Goal: Use online tool/utility: Utilize a website feature to perform a specific function

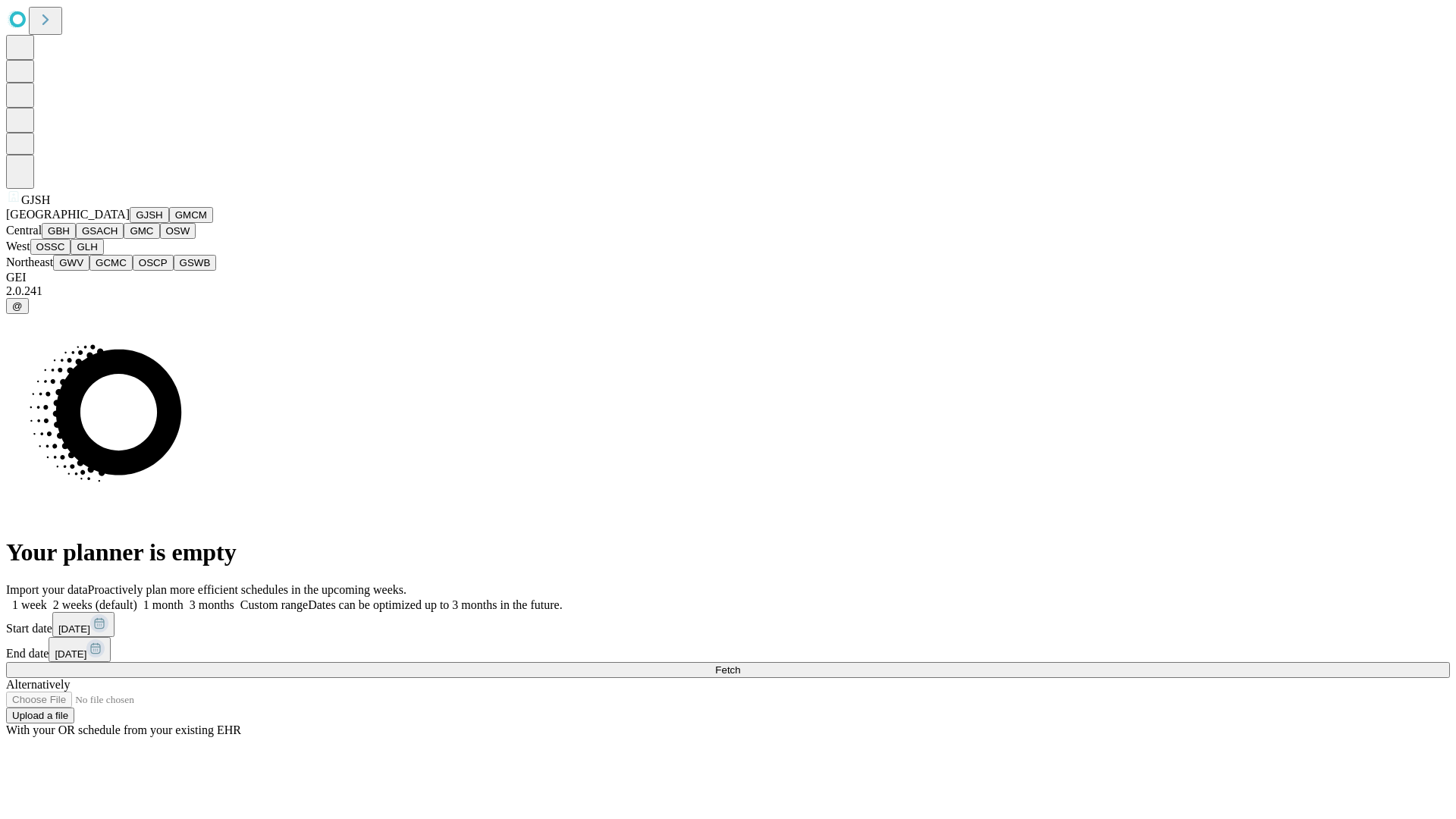
click at [129, 223] on button "GJSH" at bounding box center [149, 215] width 39 height 16
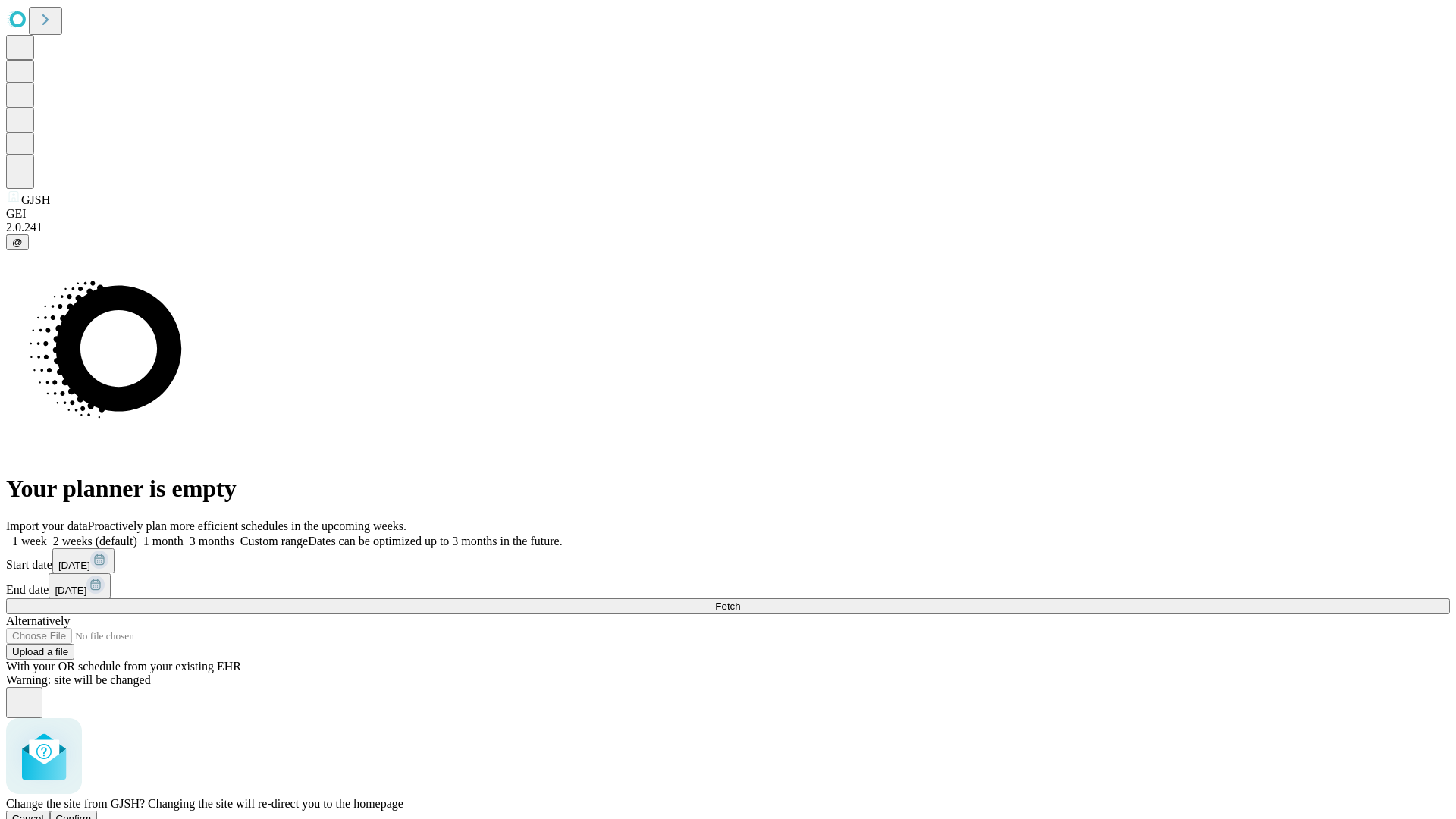
click at [92, 812] on span "Confirm" at bounding box center [75, 818] width 36 height 11
click at [138, 535] on label "2 weeks (default)" at bounding box center [92, 541] width 90 height 13
click at [740, 600] on span "Fetch" at bounding box center [727, 606] width 25 height 11
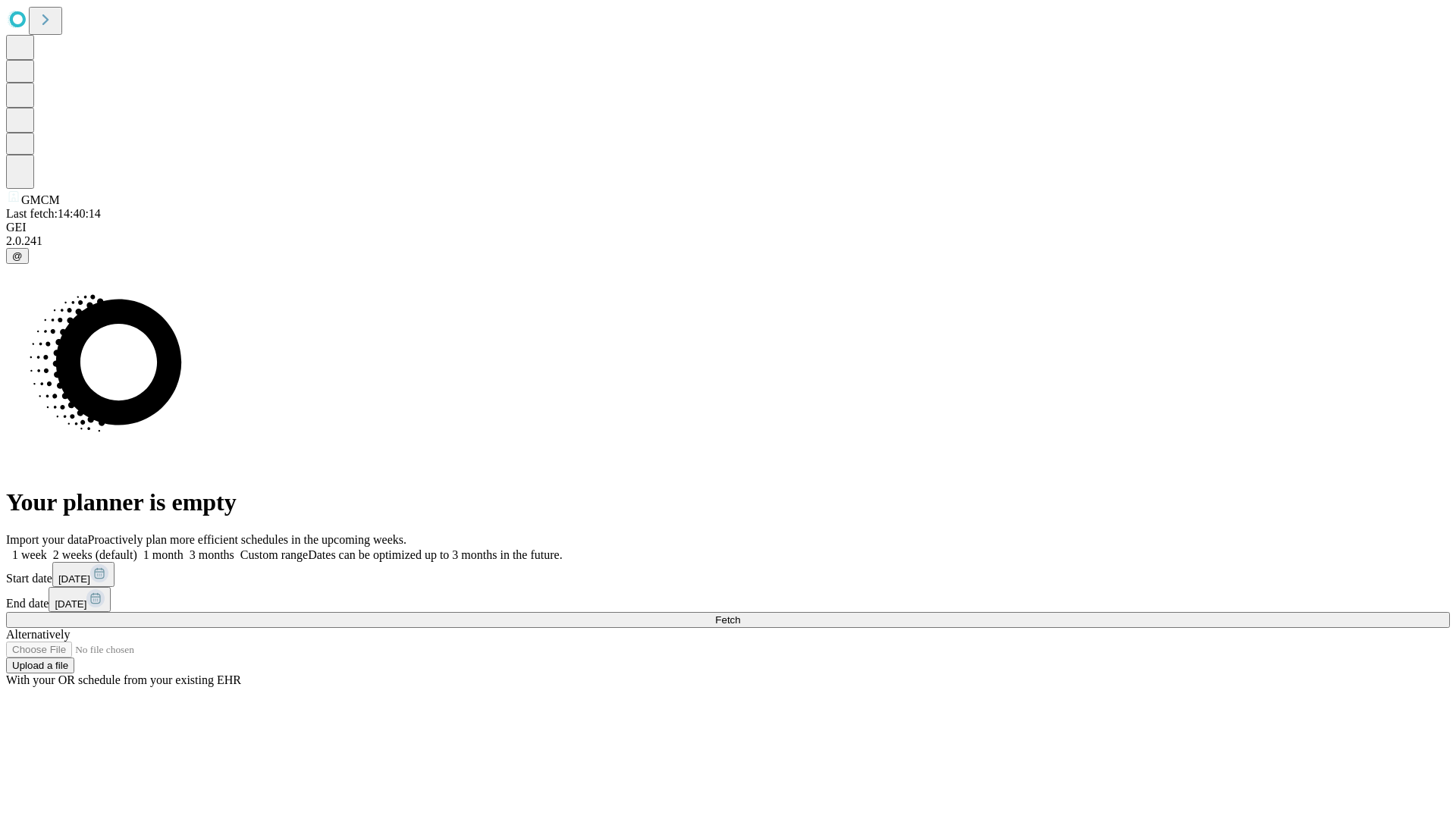
click at [740, 614] on span "Fetch" at bounding box center [727, 620] width 25 height 11
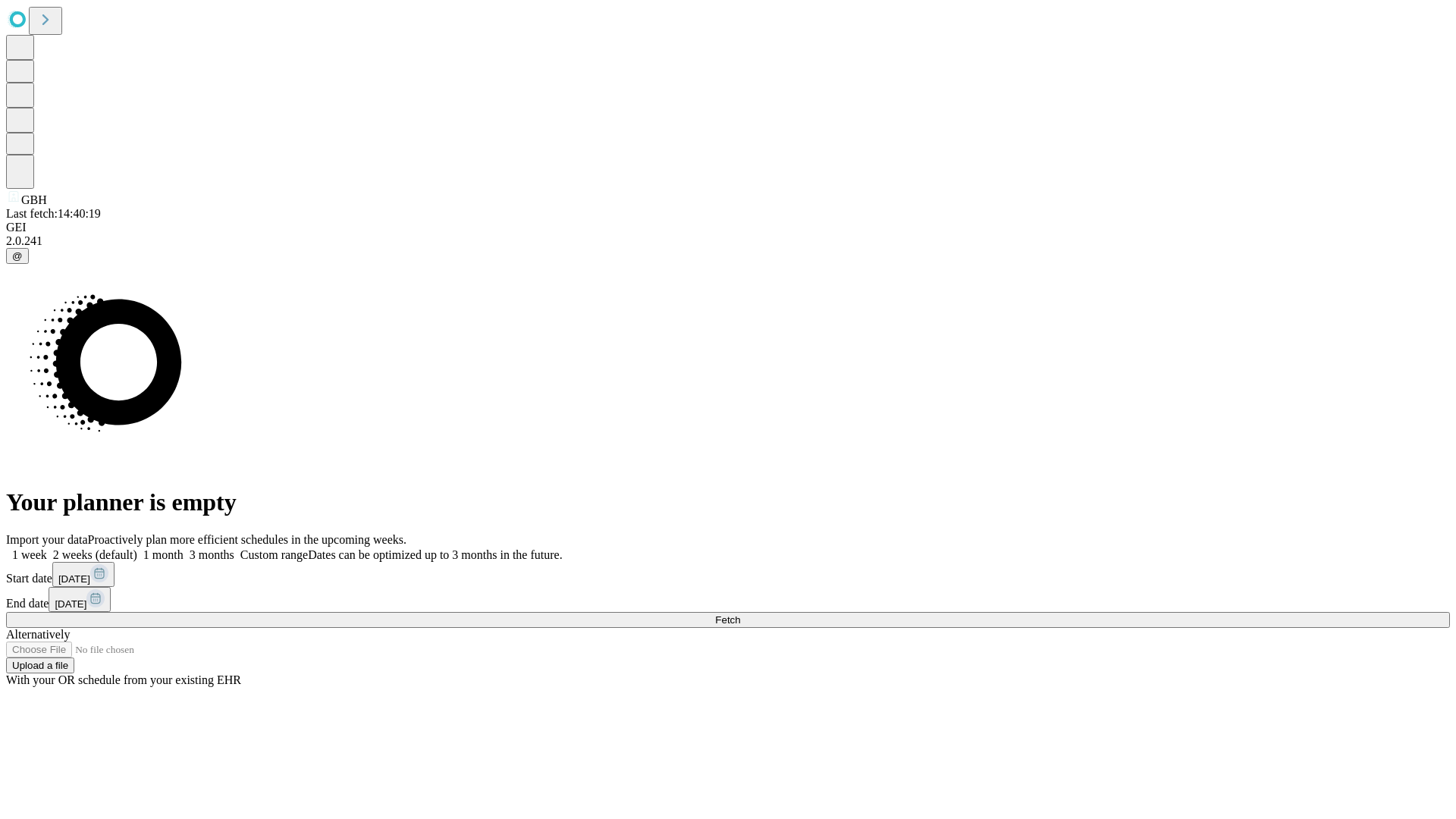
click at [138, 548] on label "2 weeks (default)" at bounding box center [92, 554] width 90 height 13
click at [740, 614] on span "Fetch" at bounding box center [727, 620] width 25 height 11
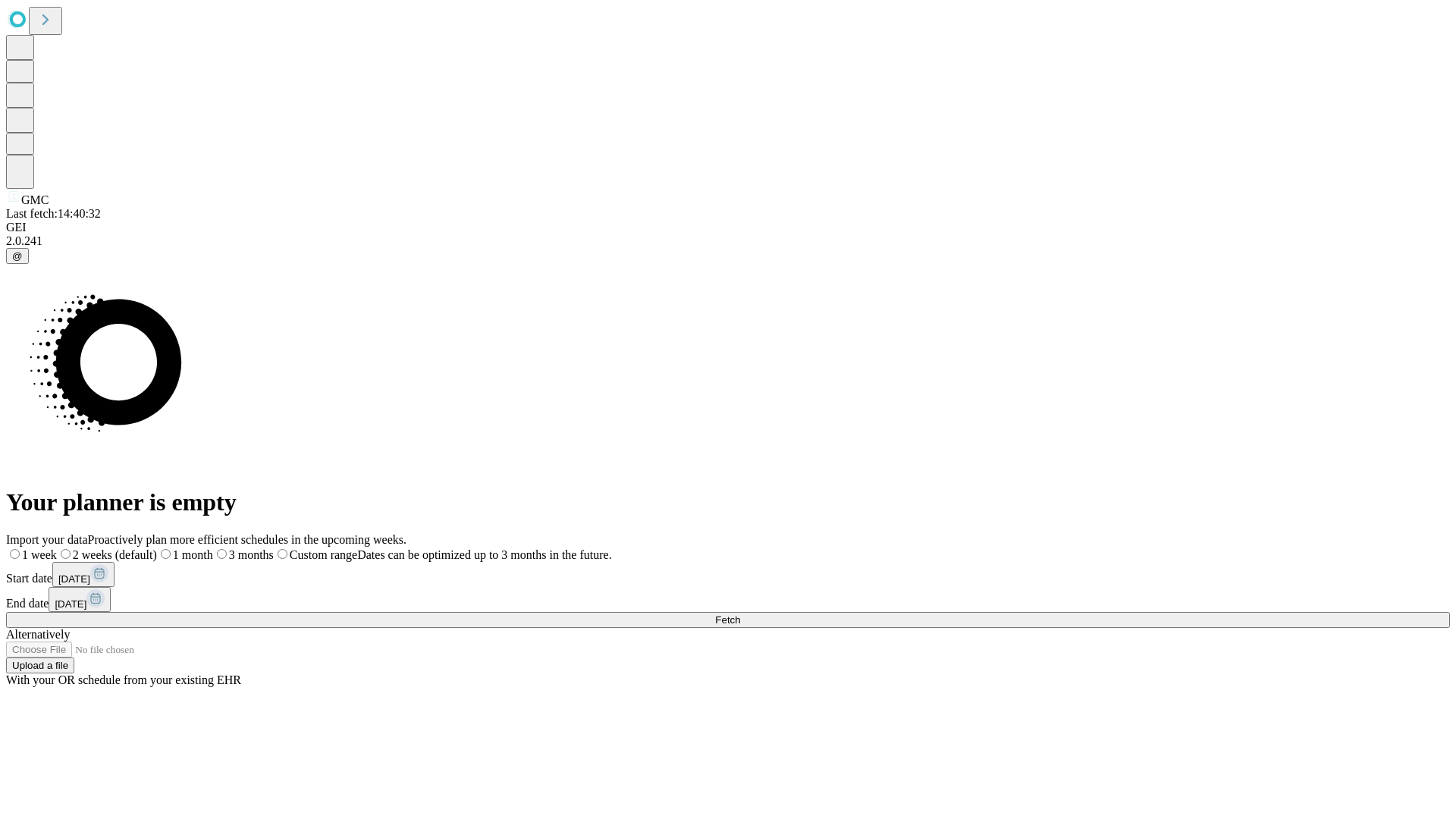
click at [157, 548] on label "2 weeks (default)" at bounding box center [106, 554] width 100 height 13
click at [740, 614] on span "Fetch" at bounding box center [727, 620] width 25 height 11
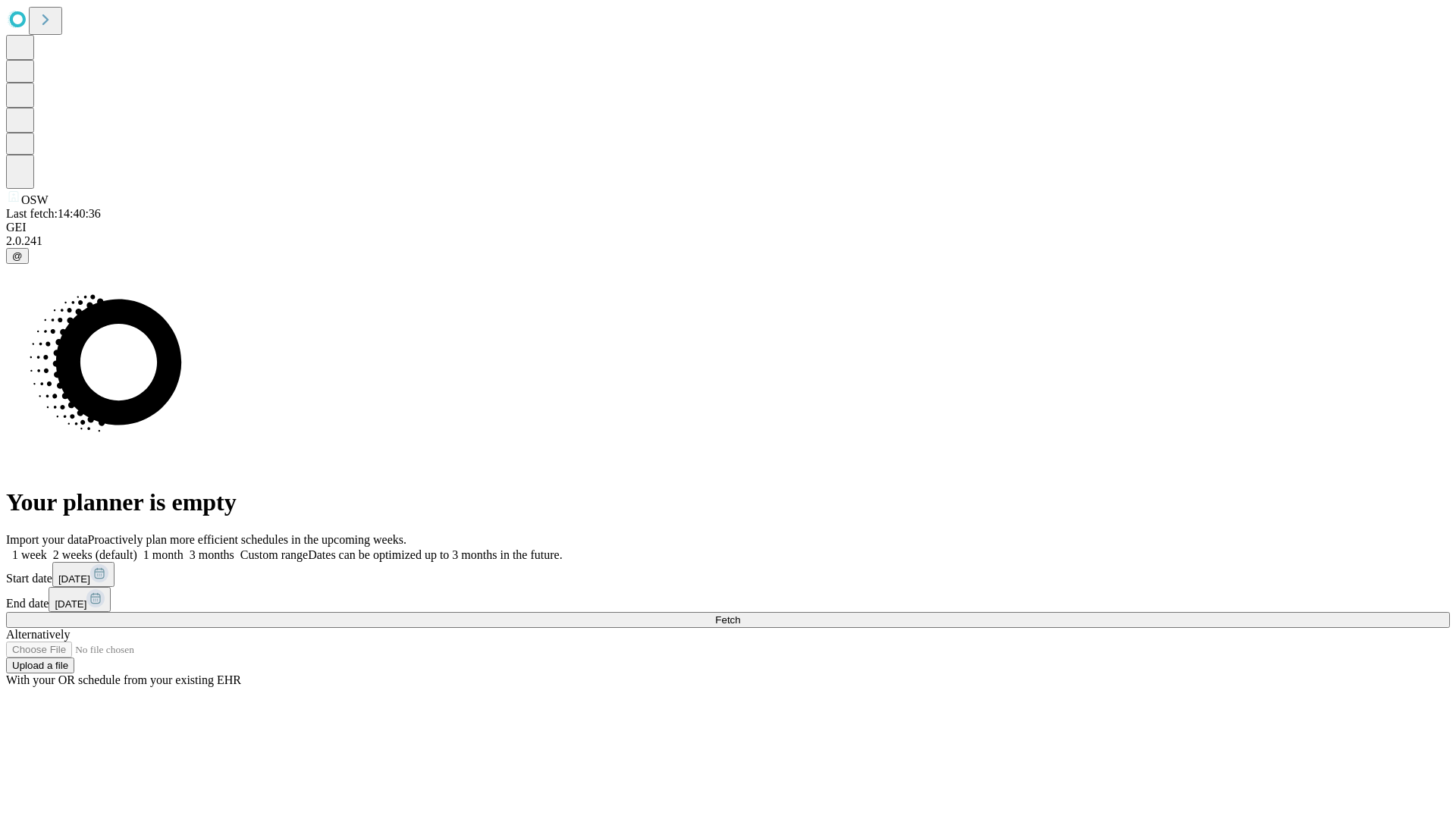
click at [138, 548] on label "2 weeks (default)" at bounding box center [92, 554] width 90 height 13
click at [740, 614] on span "Fetch" at bounding box center [727, 620] width 25 height 11
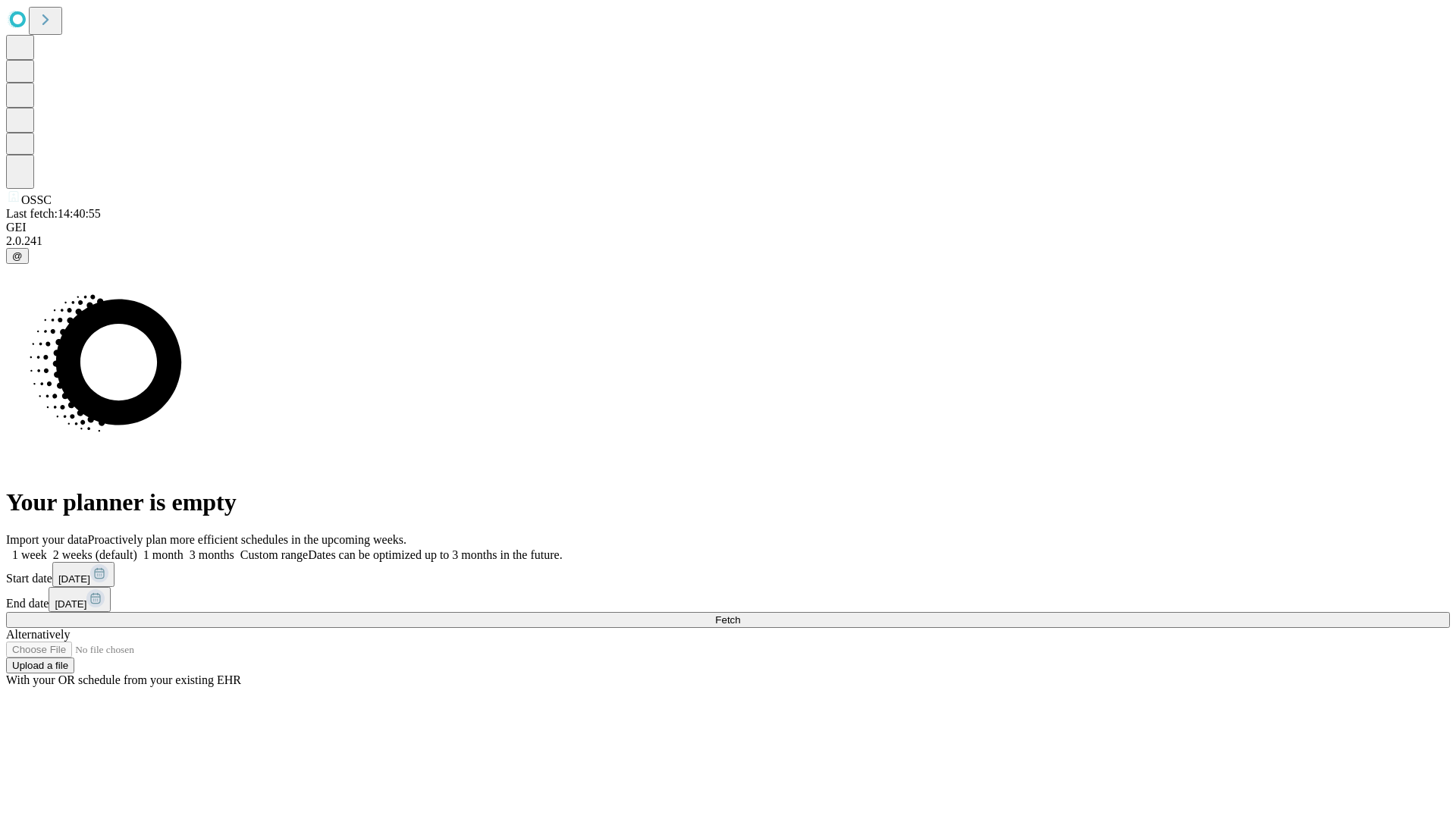
click at [740, 614] on span "Fetch" at bounding box center [727, 620] width 25 height 11
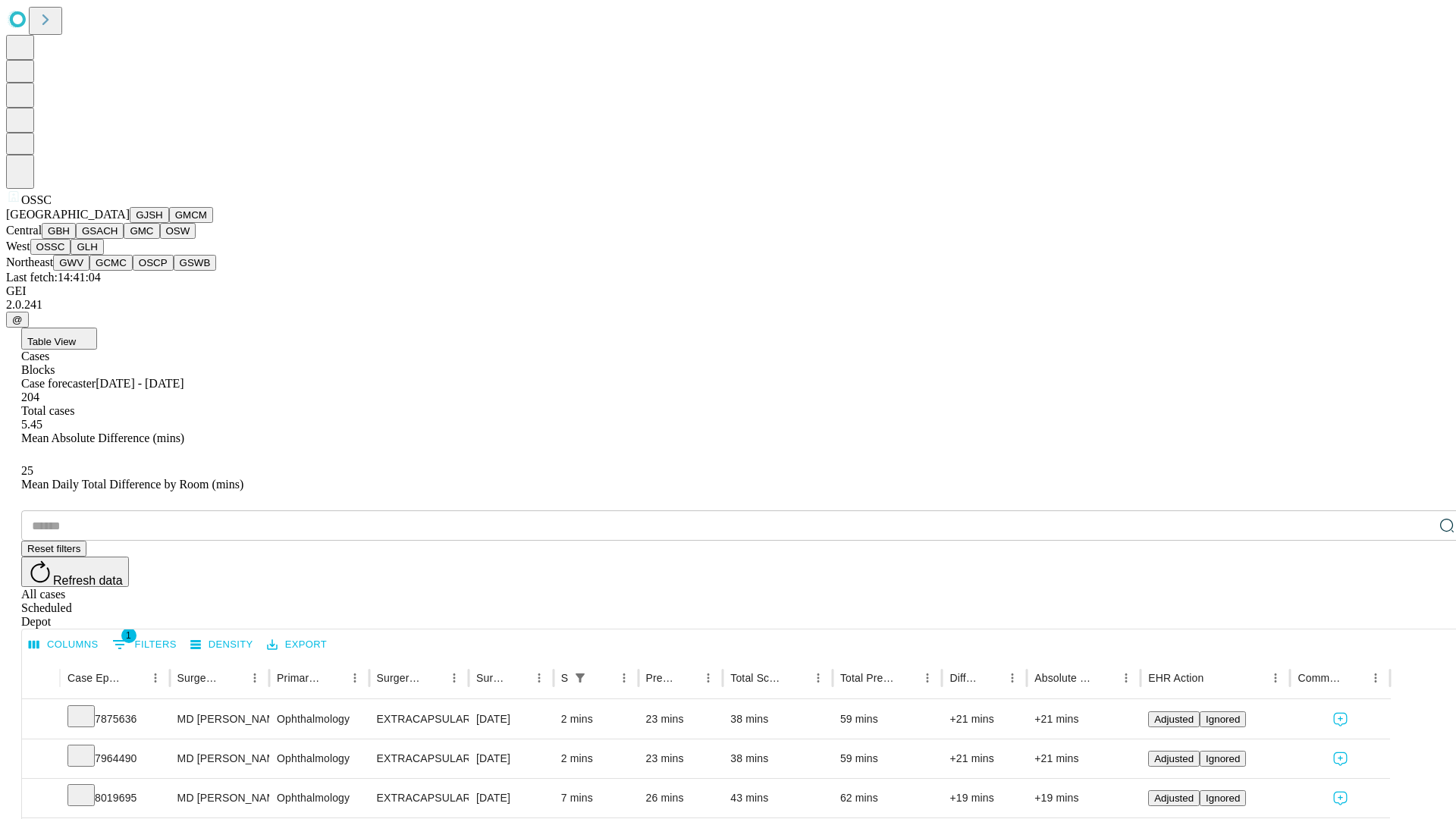
click at [103, 255] on button "GLH" at bounding box center [87, 247] width 33 height 16
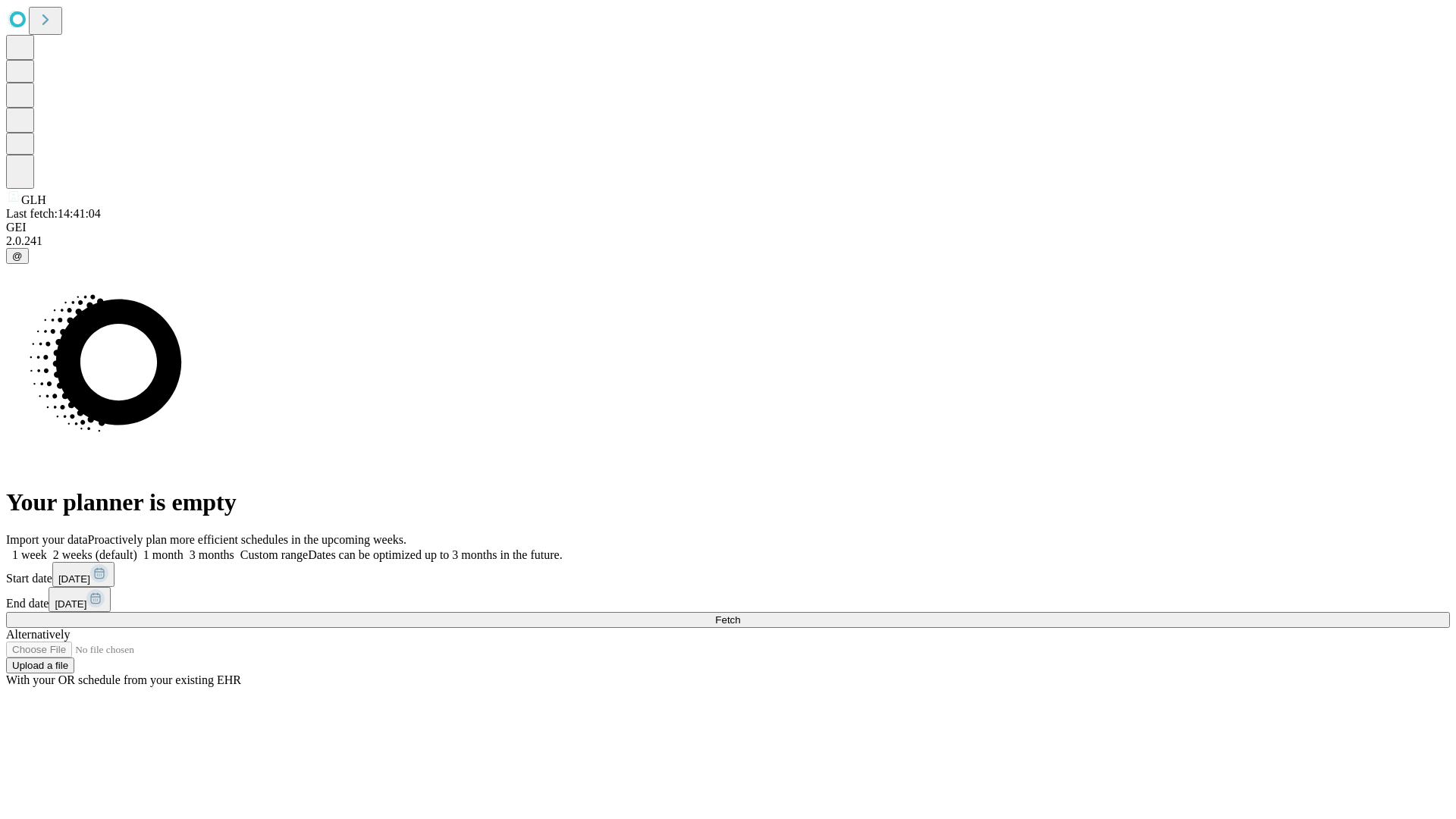
click at [740, 614] on span "Fetch" at bounding box center [727, 620] width 25 height 11
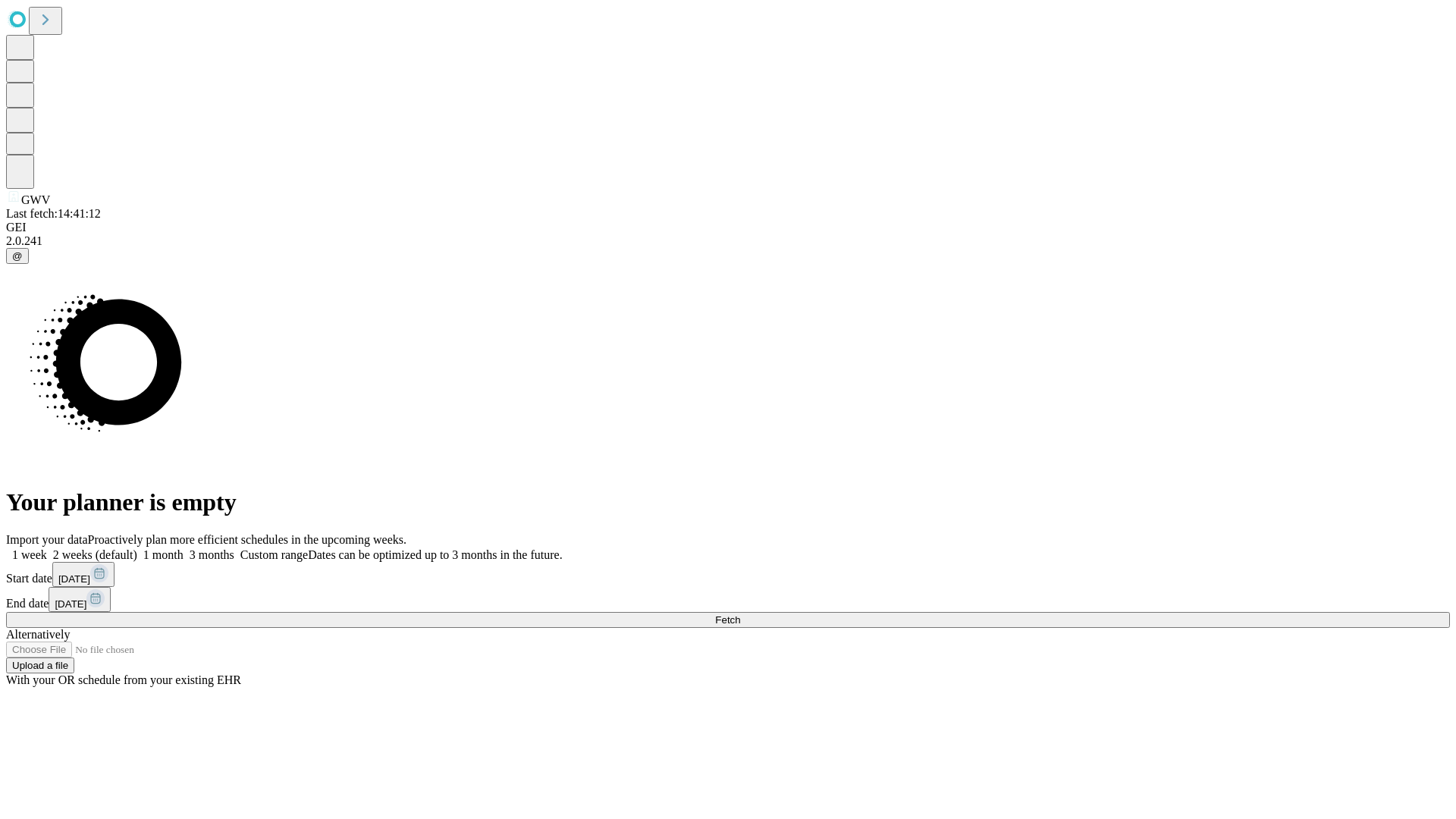
click at [138, 548] on label "2 weeks (default)" at bounding box center [92, 554] width 90 height 13
click at [740, 614] on span "Fetch" at bounding box center [727, 620] width 25 height 11
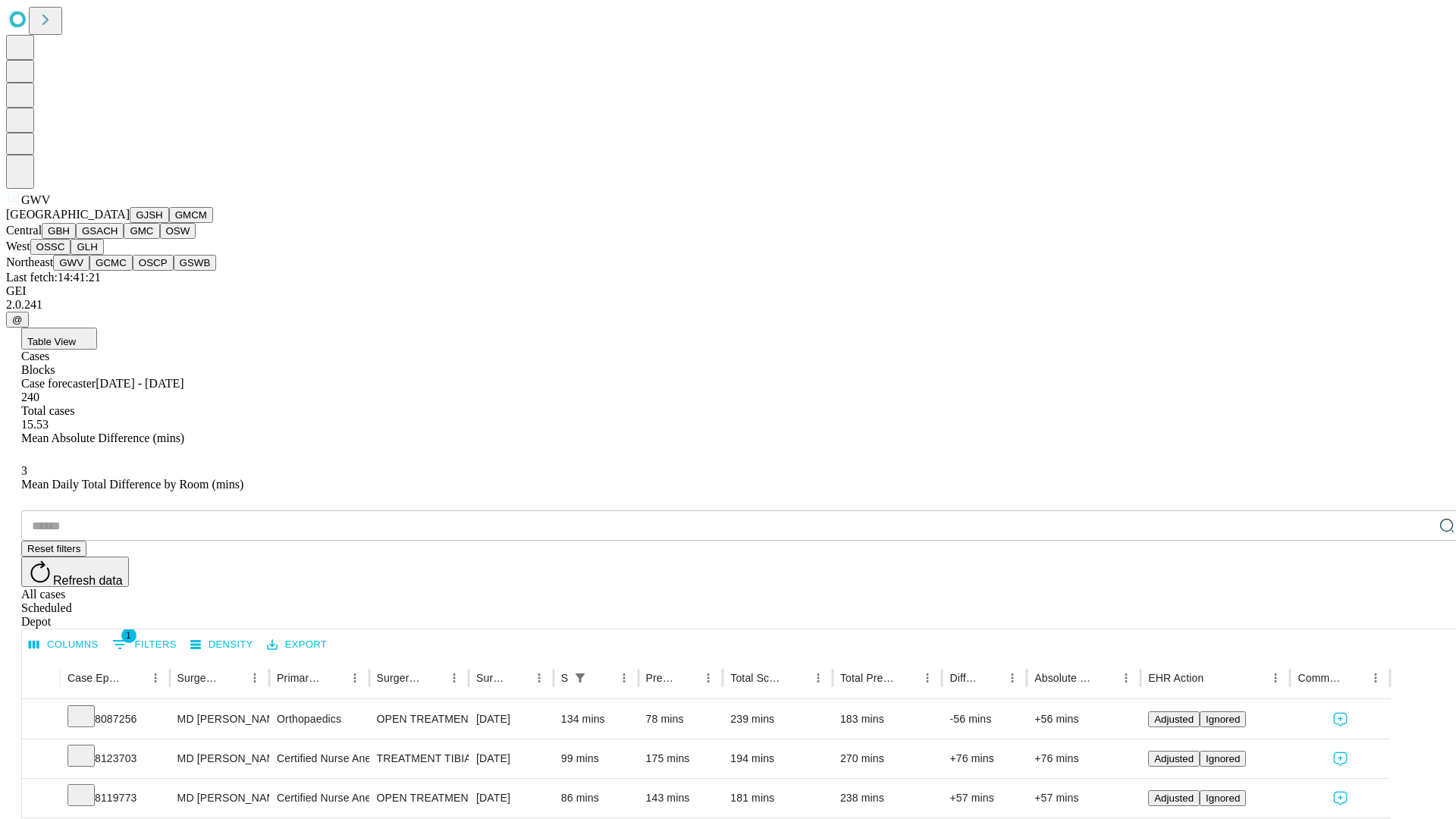
click at [118, 271] on button "GCMC" at bounding box center [111, 262] width 43 height 16
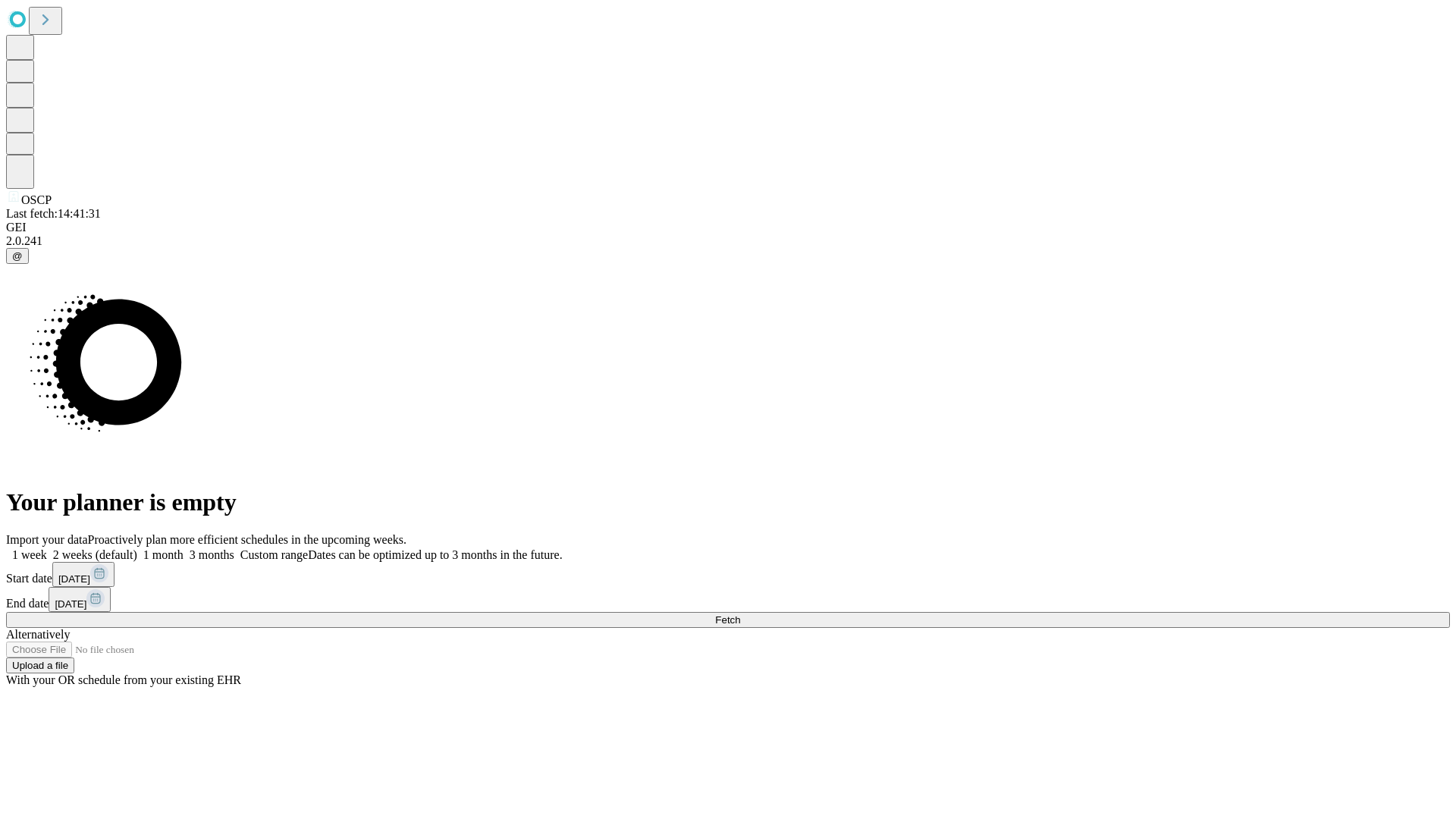
click at [138, 548] on label "2 weeks (default)" at bounding box center [92, 554] width 90 height 13
click at [740, 614] on span "Fetch" at bounding box center [727, 620] width 25 height 11
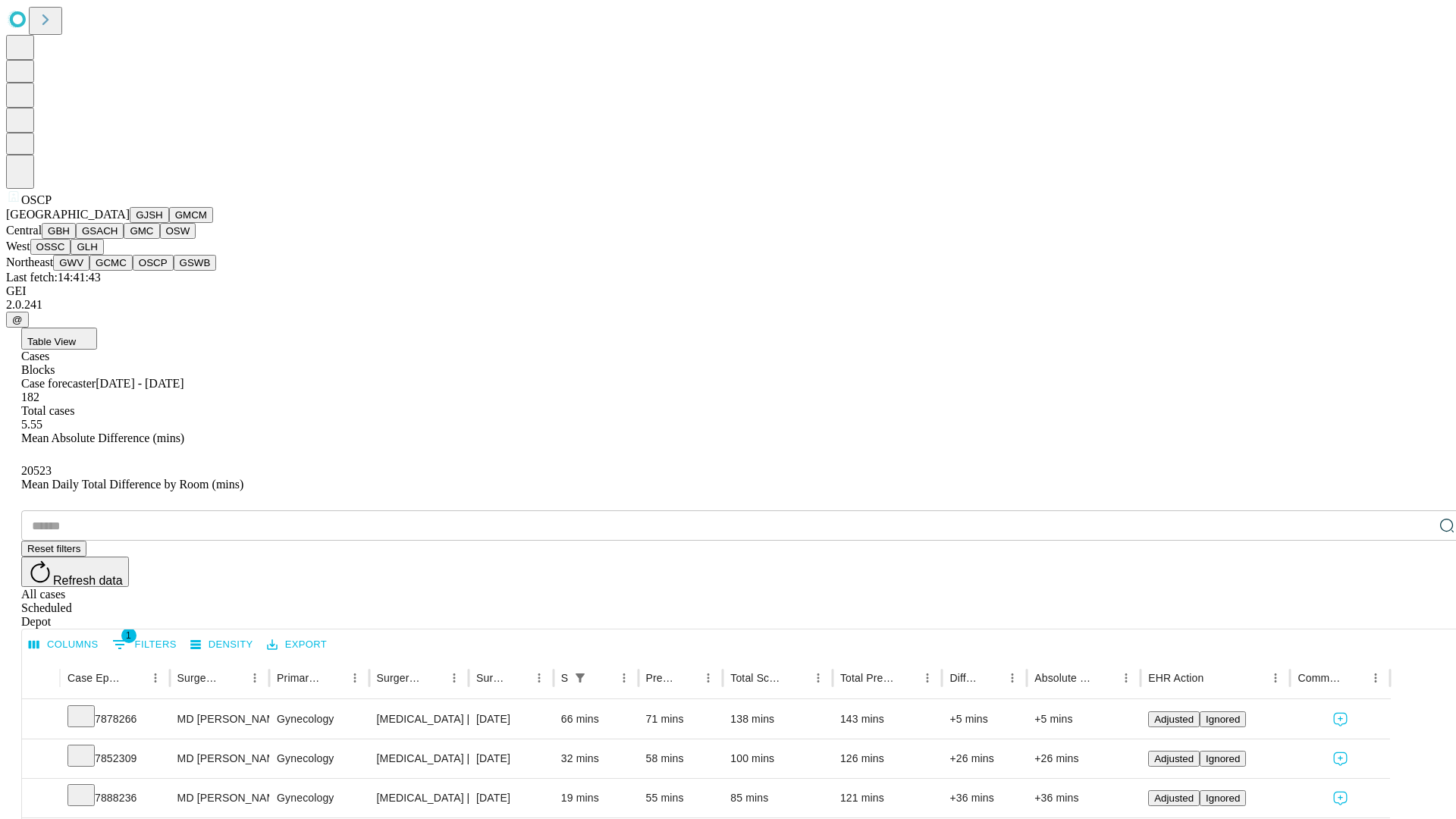
click at [174, 271] on button "GSWB" at bounding box center [195, 262] width 43 height 16
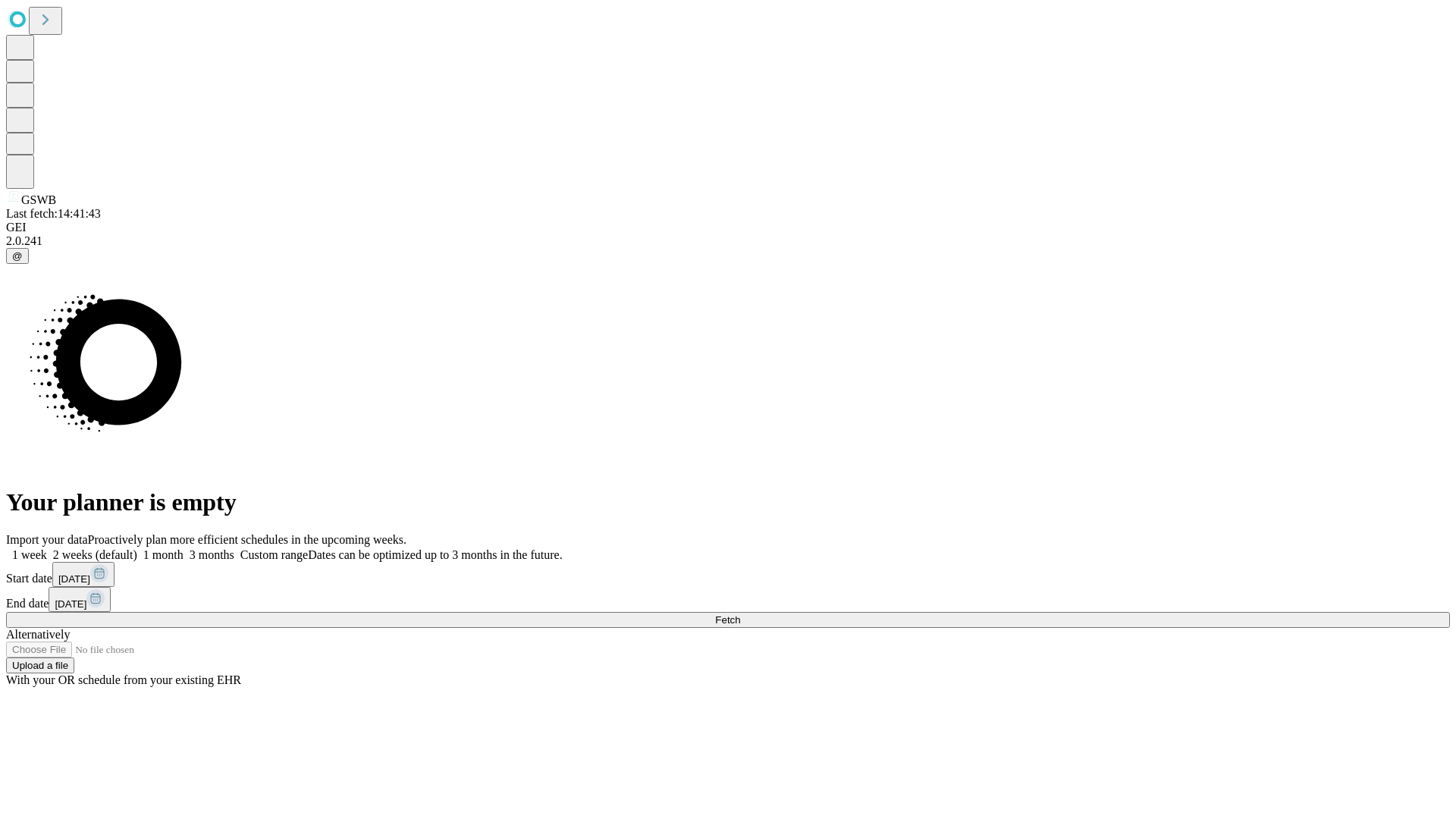
click at [138, 548] on label "2 weeks (default)" at bounding box center [92, 554] width 90 height 13
click at [740, 614] on span "Fetch" at bounding box center [727, 620] width 25 height 11
